Goal: Go to known website: Go to known website

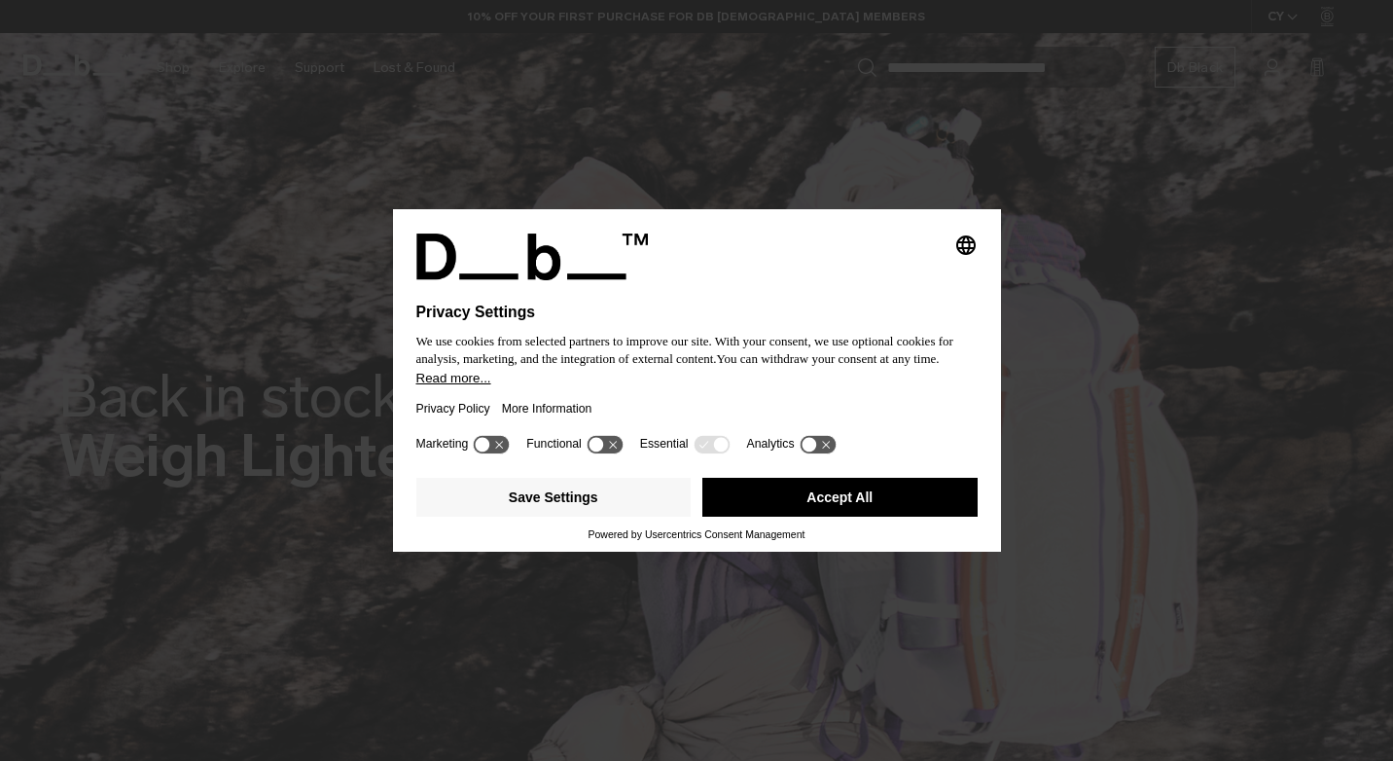
click at [764, 497] on button "Accept All" at bounding box center [840, 497] width 275 height 39
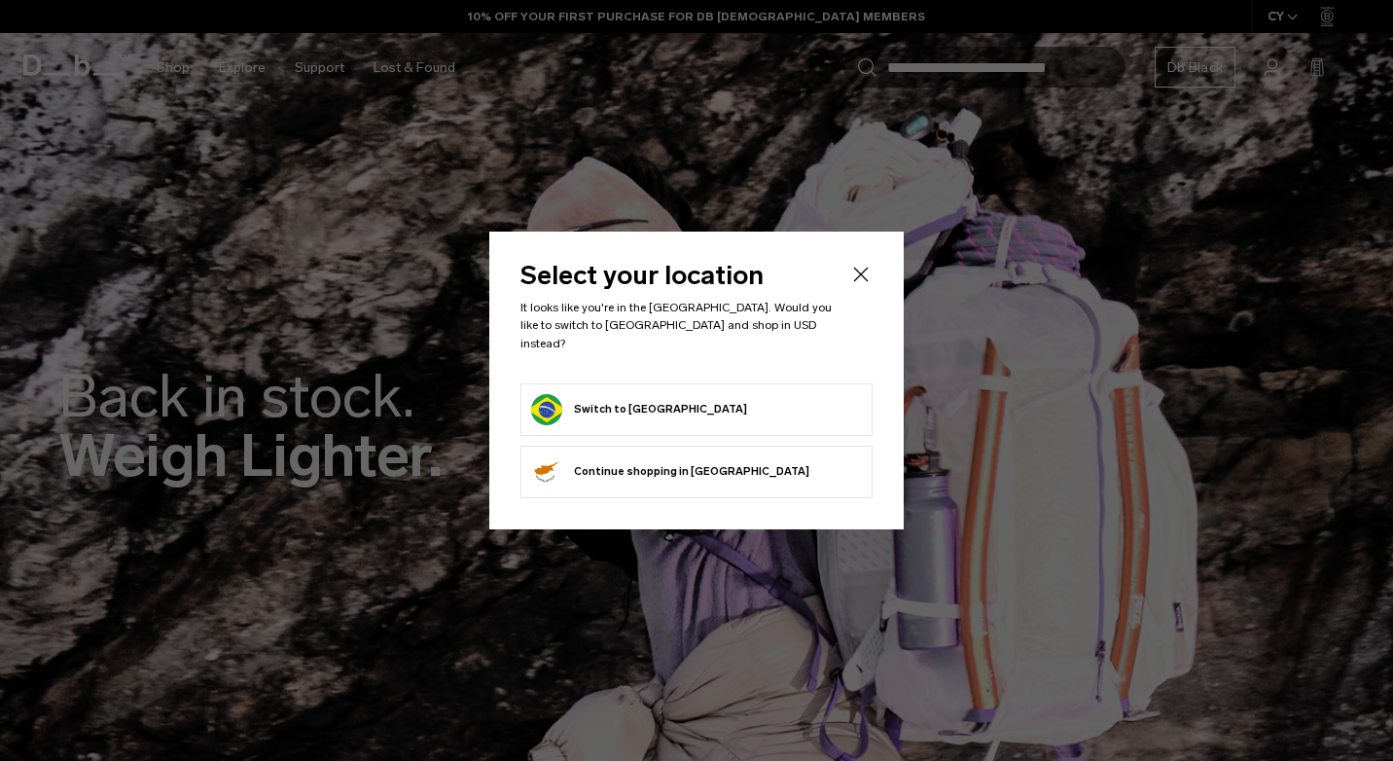
click at [682, 397] on form "Switch to [GEOGRAPHIC_DATA]" at bounding box center [696, 409] width 331 height 31
click at [586, 402] on button "Switch to [GEOGRAPHIC_DATA]" at bounding box center [639, 409] width 216 height 31
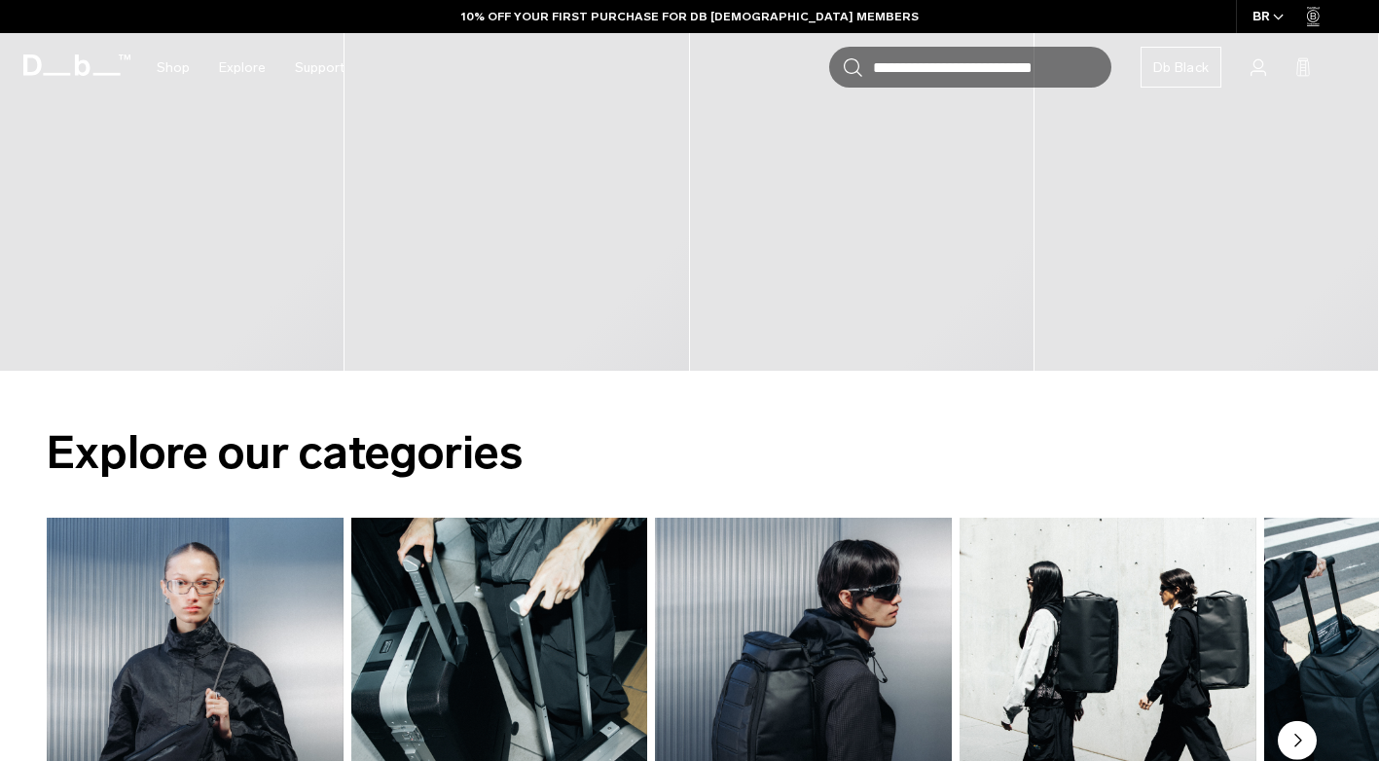
scroll to position [1168, 0]
